Goal: Use online tool/utility: Utilize a website feature to perform a specific function

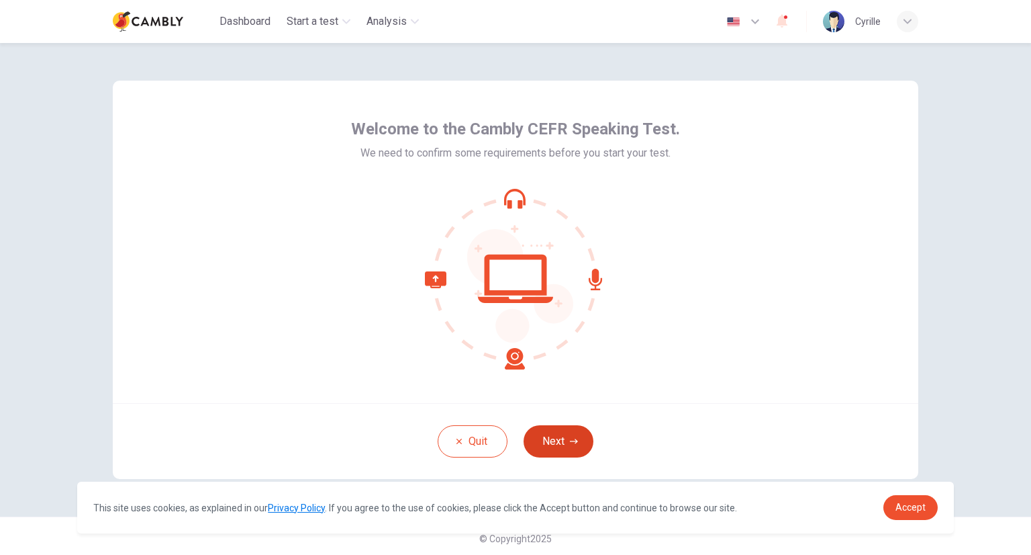
click at [557, 443] on button "Next" at bounding box center [559, 441] width 70 height 32
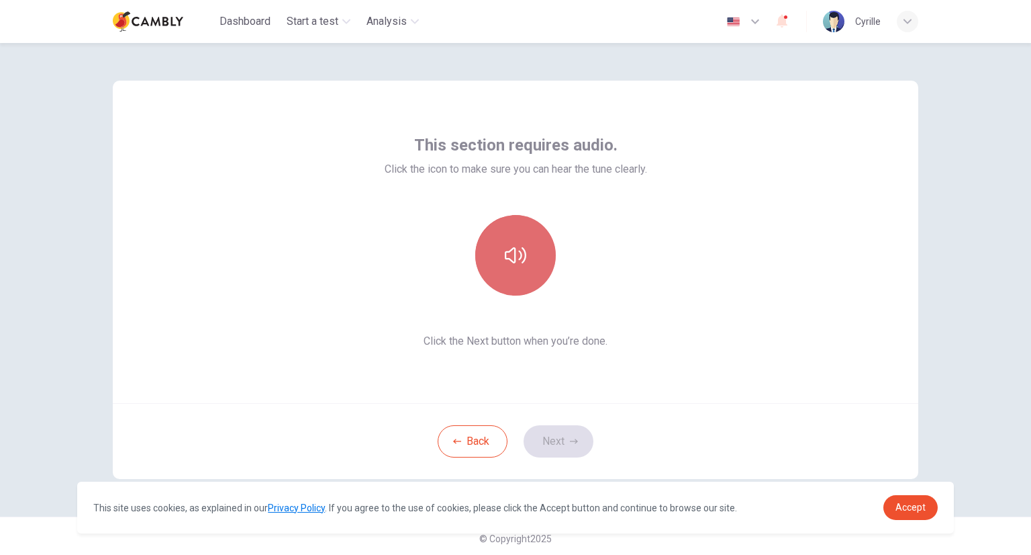
click at [521, 269] on button "button" at bounding box center [515, 255] width 81 height 81
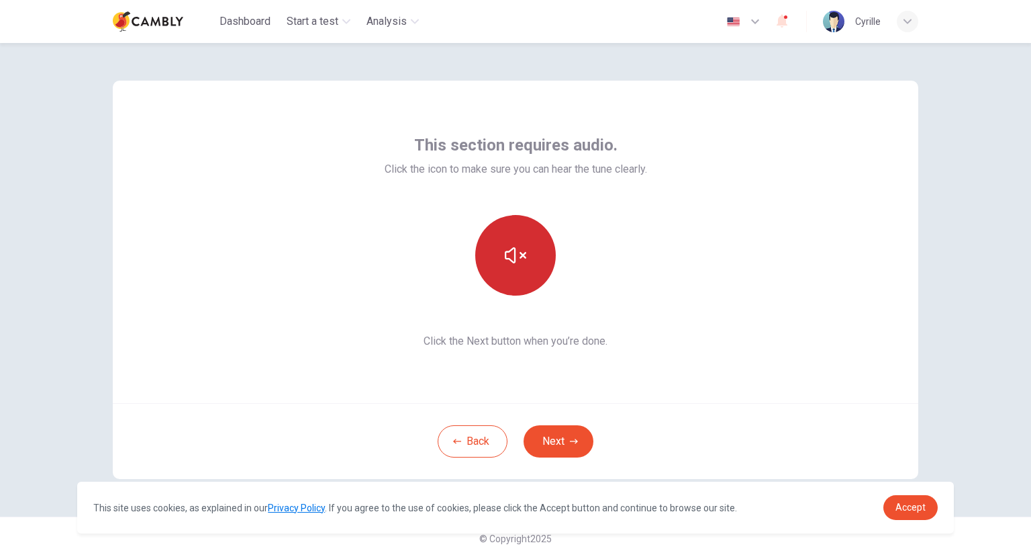
click at [521, 269] on button "button" at bounding box center [515, 255] width 81 height 81
click at [570, 443] on icon "button" at bounding box center [574, 441] width 8 height 8
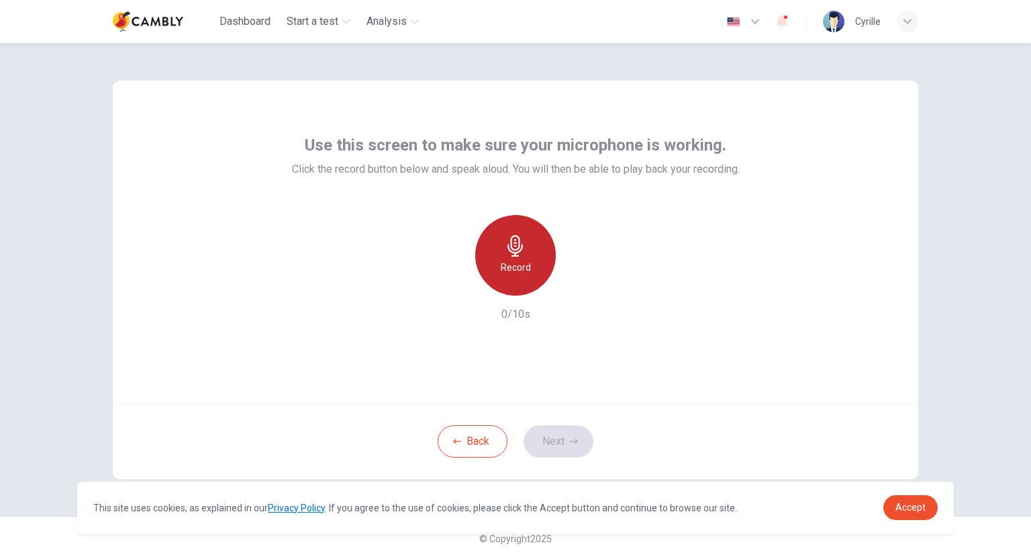
click at [505, 261] on h6 "Record" at bounding box center [516, 267] width 30 height 16
click at [506, 261] on h6 "Stop" at bounding box center [516, 267] width 20 height 16
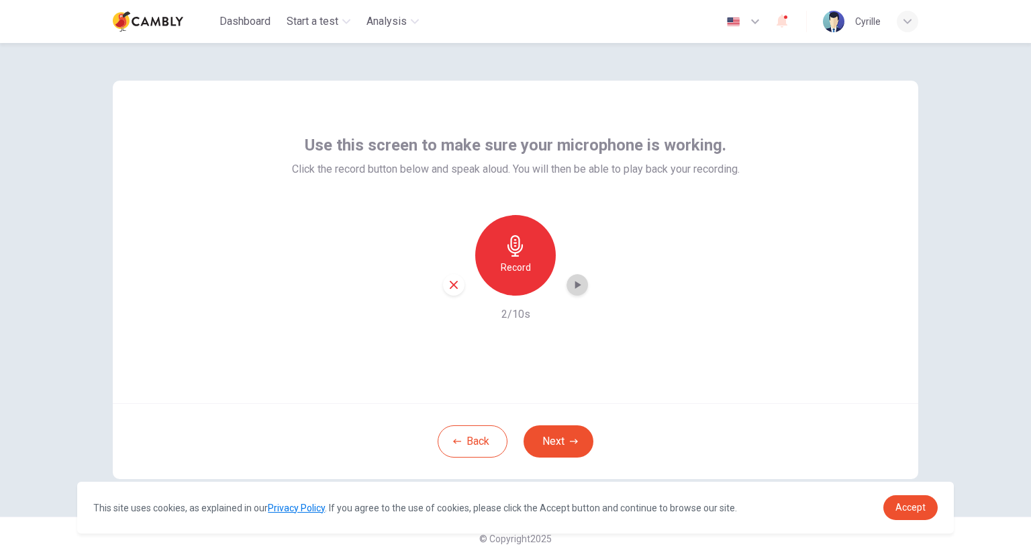
click at [575, 288] on icon "button" at bounding box center [577, 284] width 13 height 13
click at [448, 287] on icon "button" at bounding box center [454, 285] width 12 height 12
click at [553, 441] on button "Next" at bounding box center [559, 441] width 70 height 32
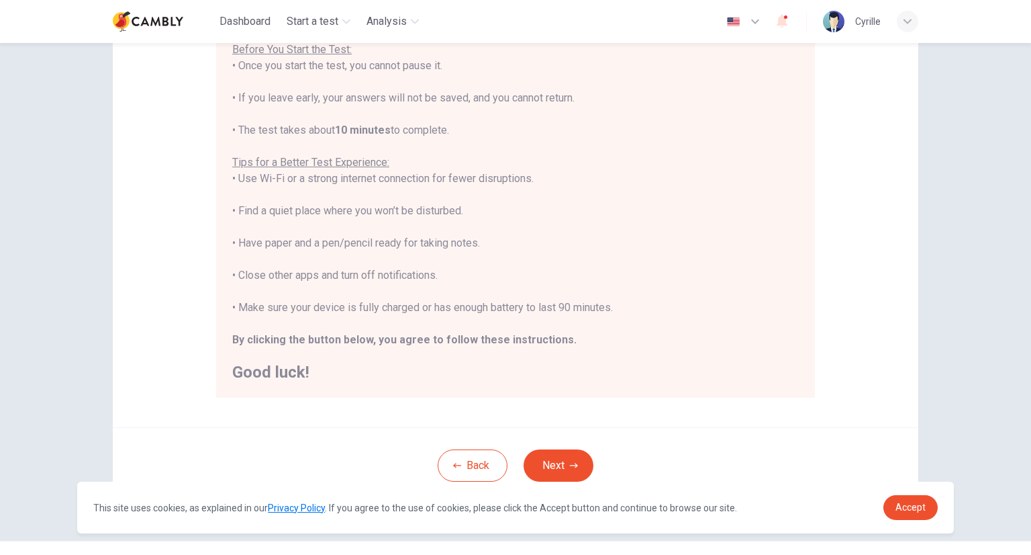
scroll to position [168, 0]
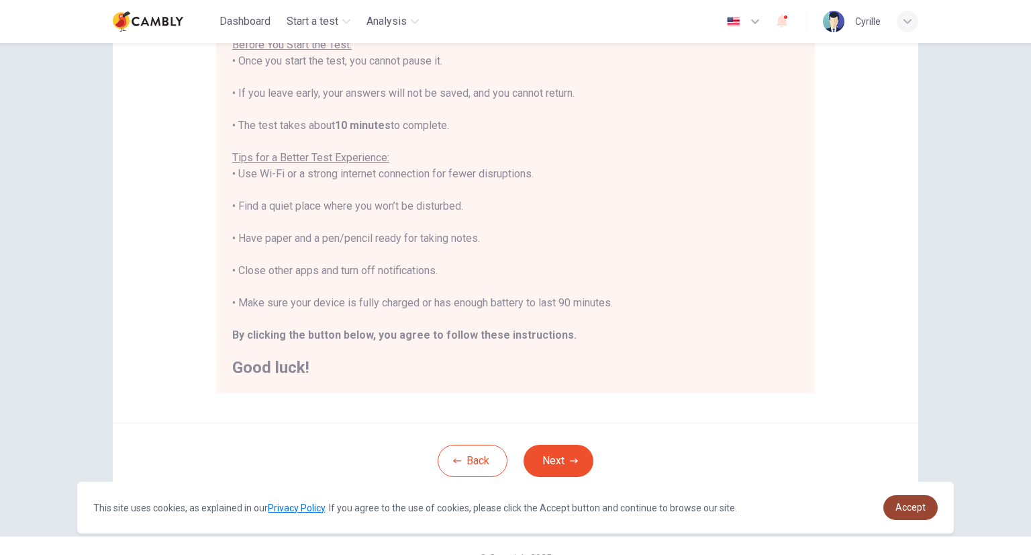
click at [919, 503] on span "Accept" at bounding box center [911, 507] width 30 height 11
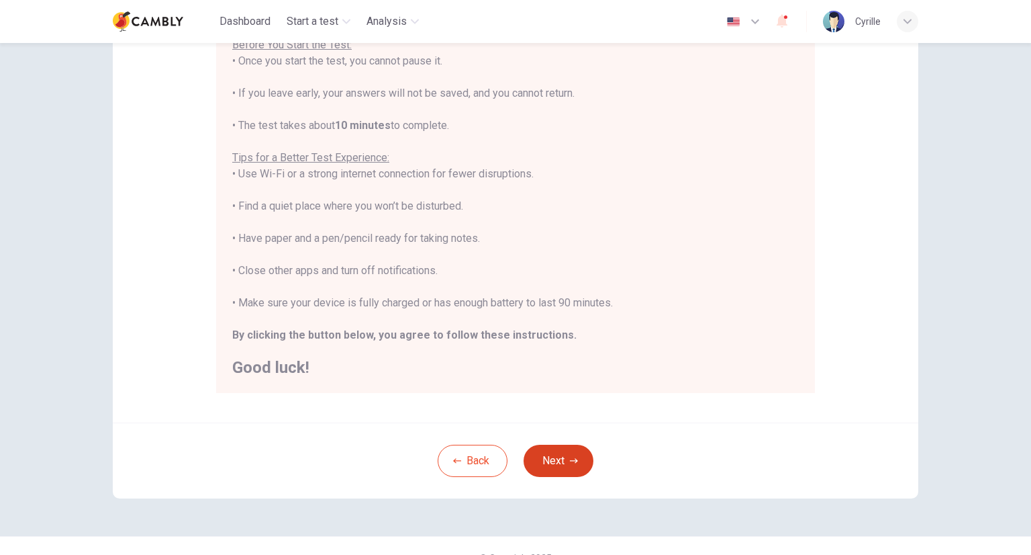
click at [561, 463] on button "Next" at bounding box center [559, 461] width 70 height 32
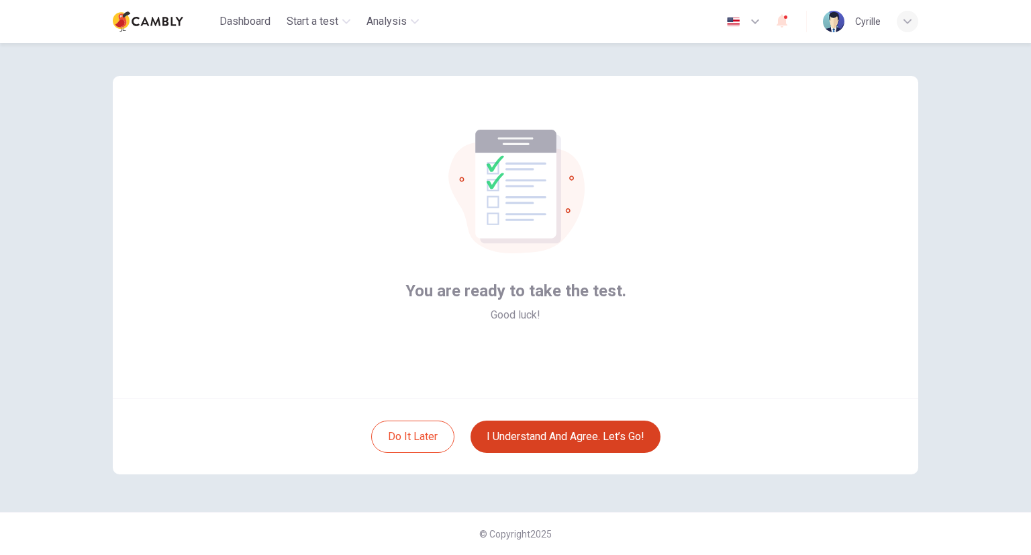
scroll to position [5, 0]
click at [578, 431] on button "I understand and agree. Let’s go!" at bounding box center [566, 436] width 190 height 32
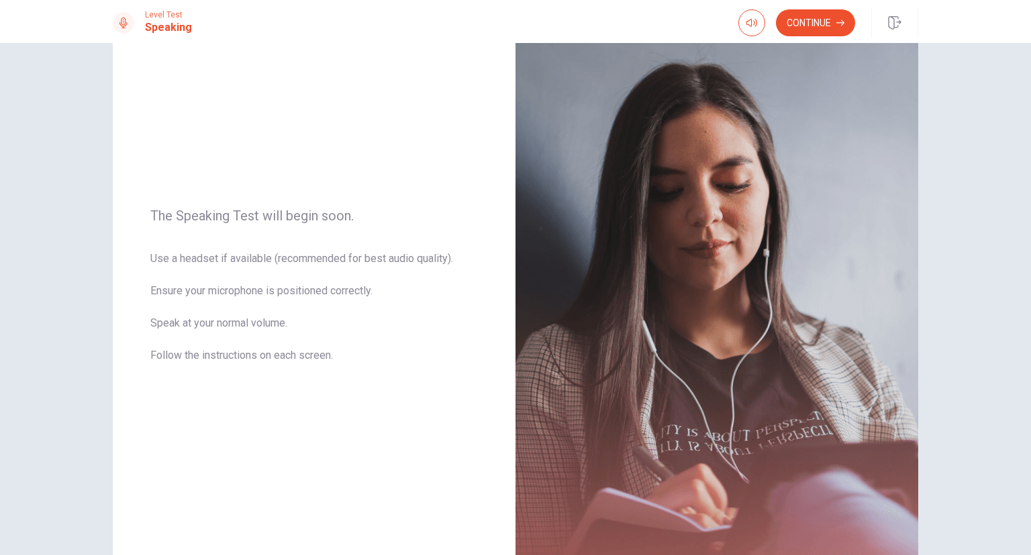
scroll to position [58, 0]
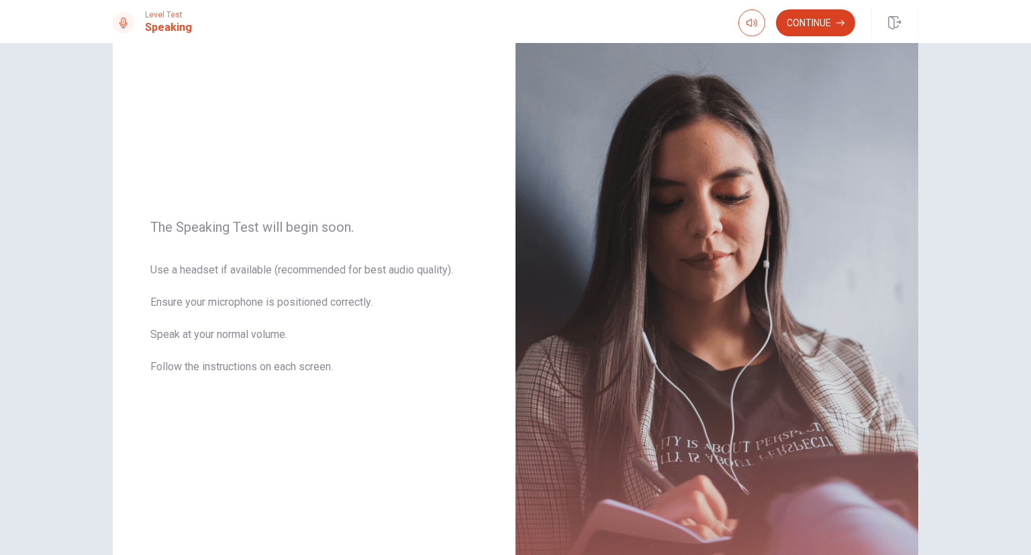
click at [814, 32] on button "Continue" at bounding box center [815, 22] width 79 height 27
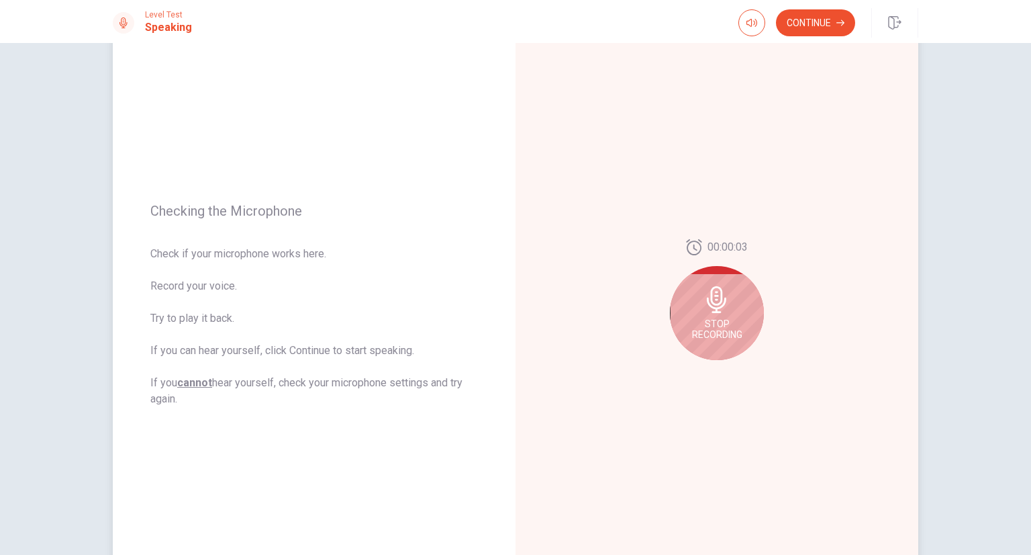
click at [726, 314] on div "Stop Recording" at bounding box center [717, 313] width 94 height 94
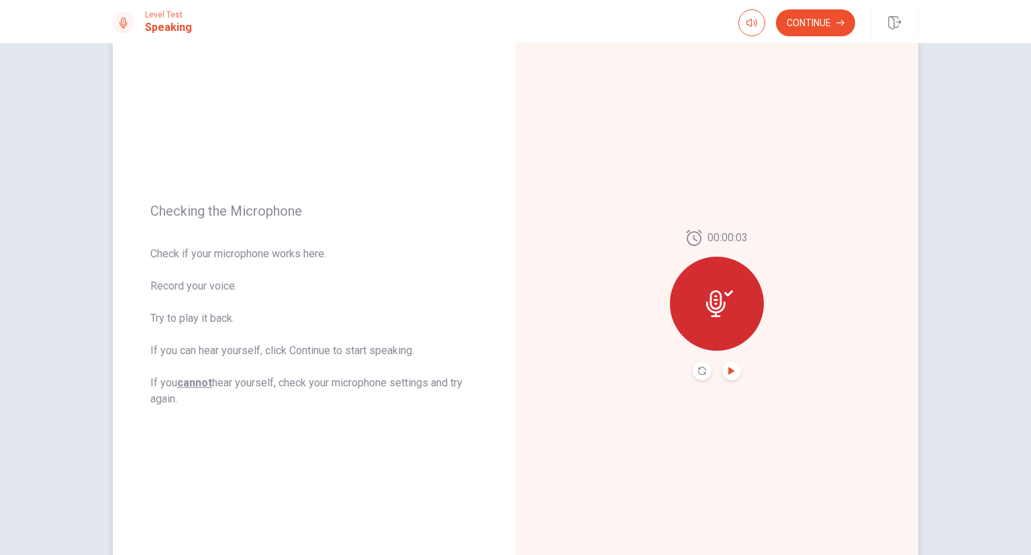
click at [728, 367] on icon "Play Audio" at bounding box center [732, 371] width 8 height 8
click at [729, 370] on icon "Pause Audio" at bounding box center [732, 371] width 7 height 8
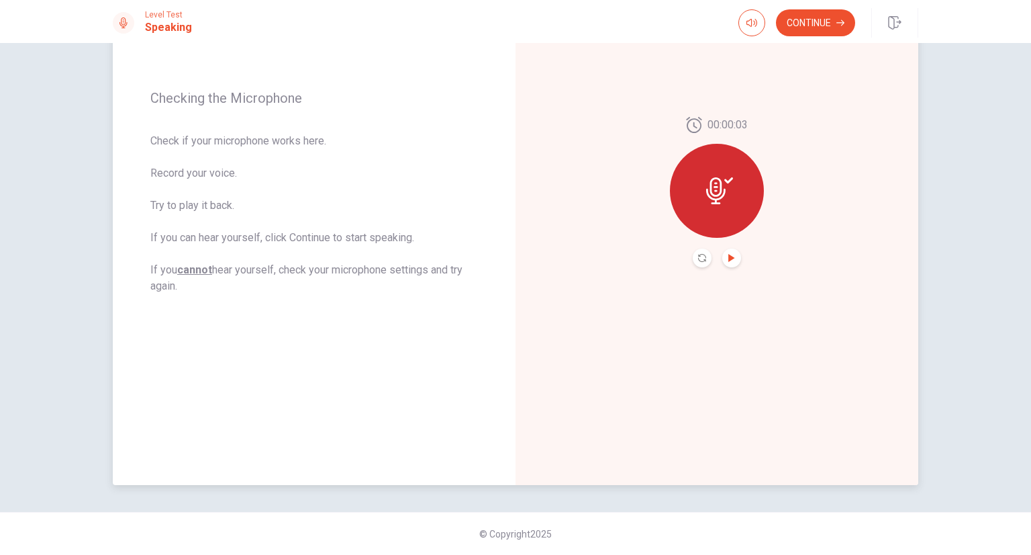
scroll to position [0, 0]
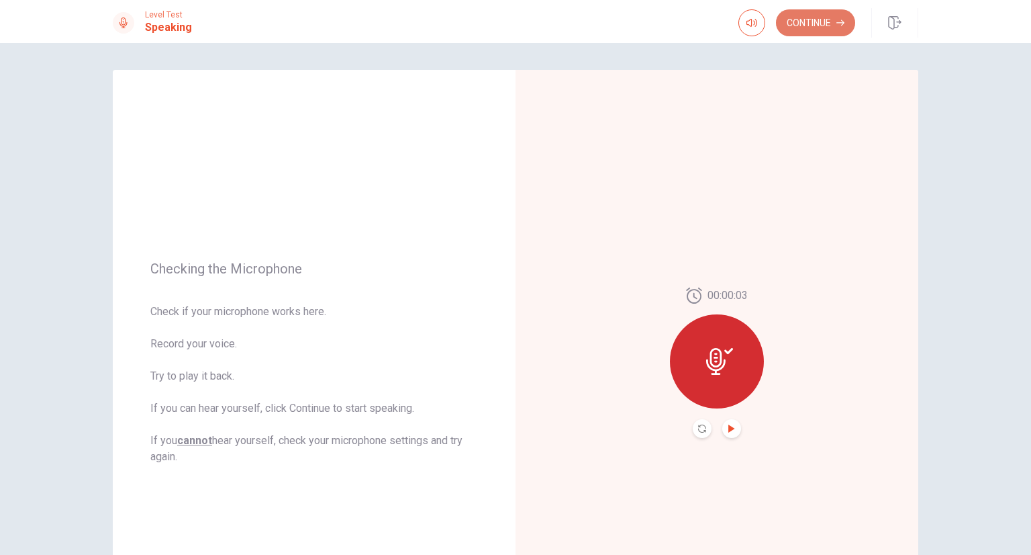
click at [799, 24] on button "Continue" at bounding box center [815, 22] width 79 height 27
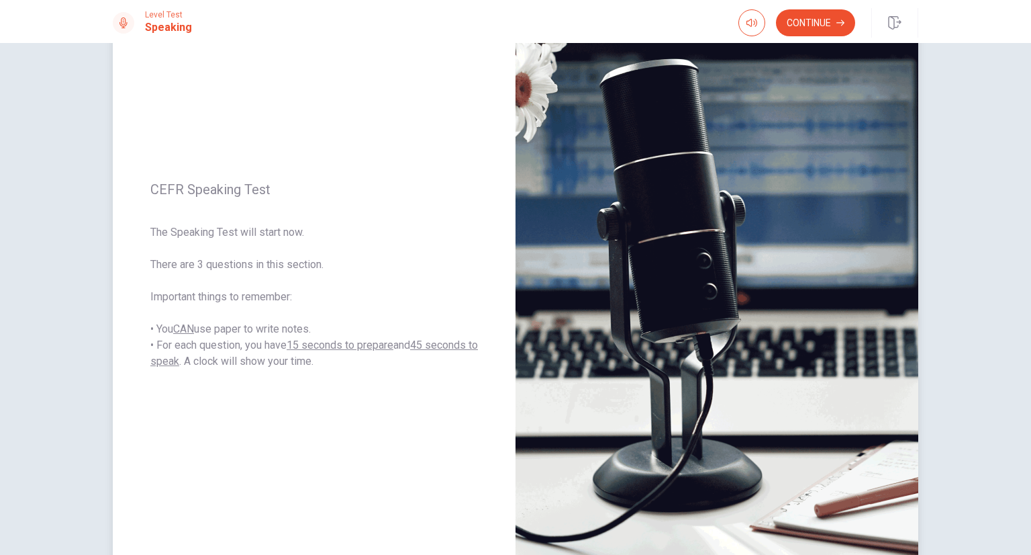
scroll to position [93, 0]
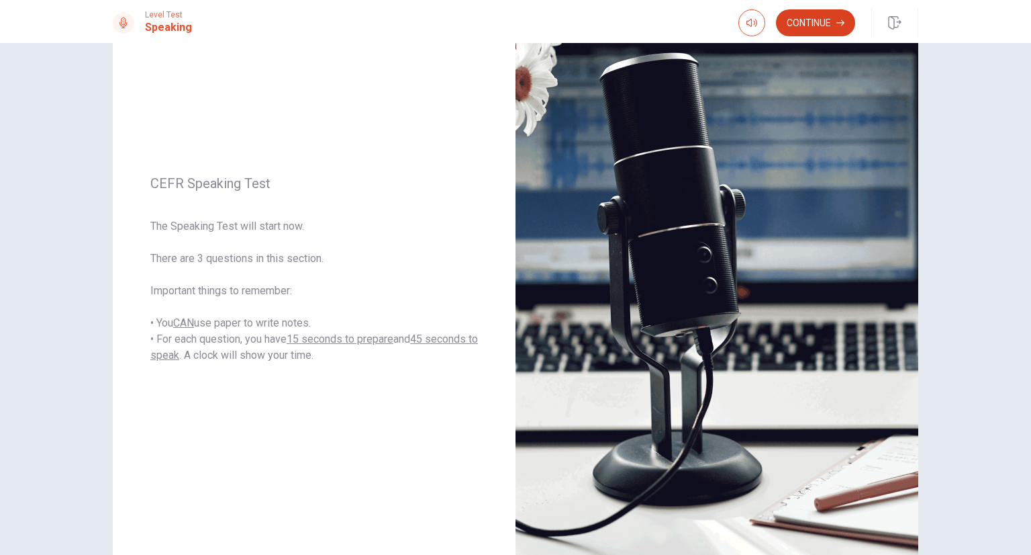
click at [824, 30] on button "Continue" at bounding box center [815, 22] width 79 height 27
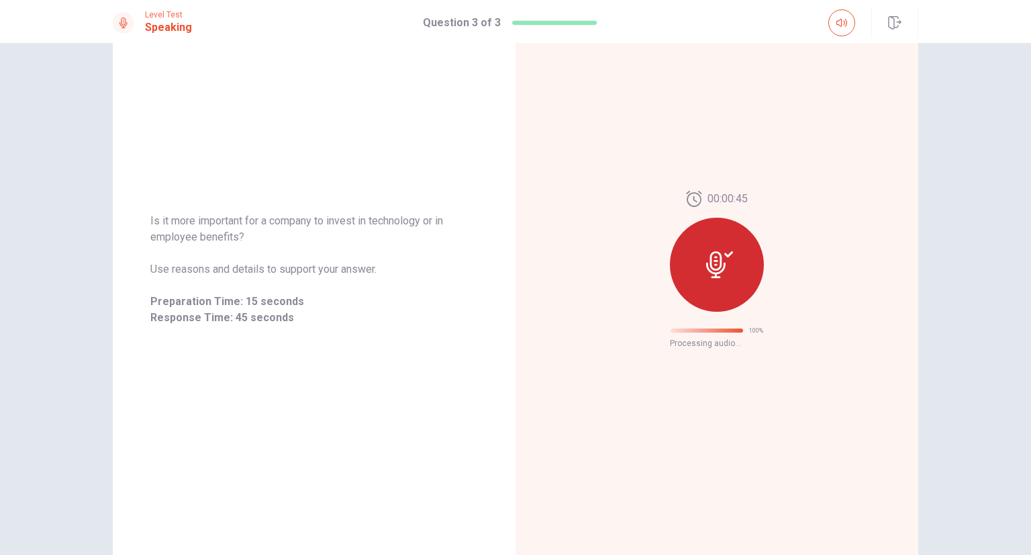
scroll to position [0, 0]
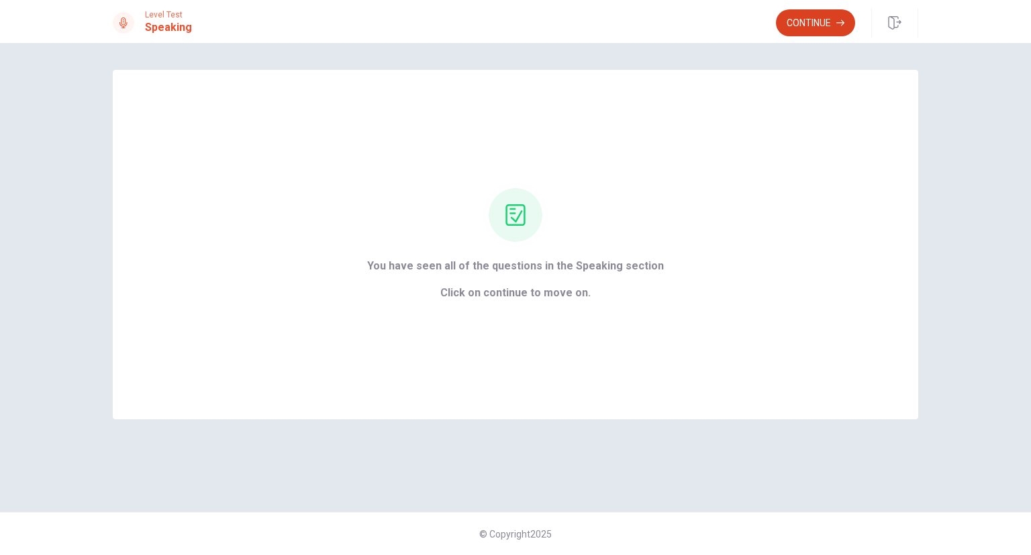
click at [814, 23] on button "Continue" at bounding box center [815, 22] width 79 height 27
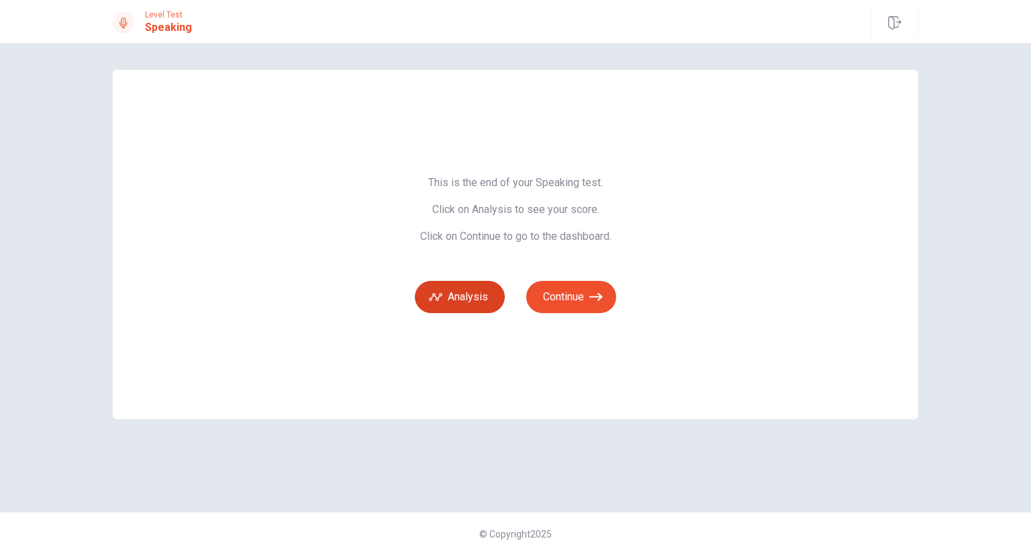
click at [484, 299] on button "Analysis" at bounding box center [460, 297] width 90 height 32
